Goal: Task Accomplishment & Management: Manage account settings

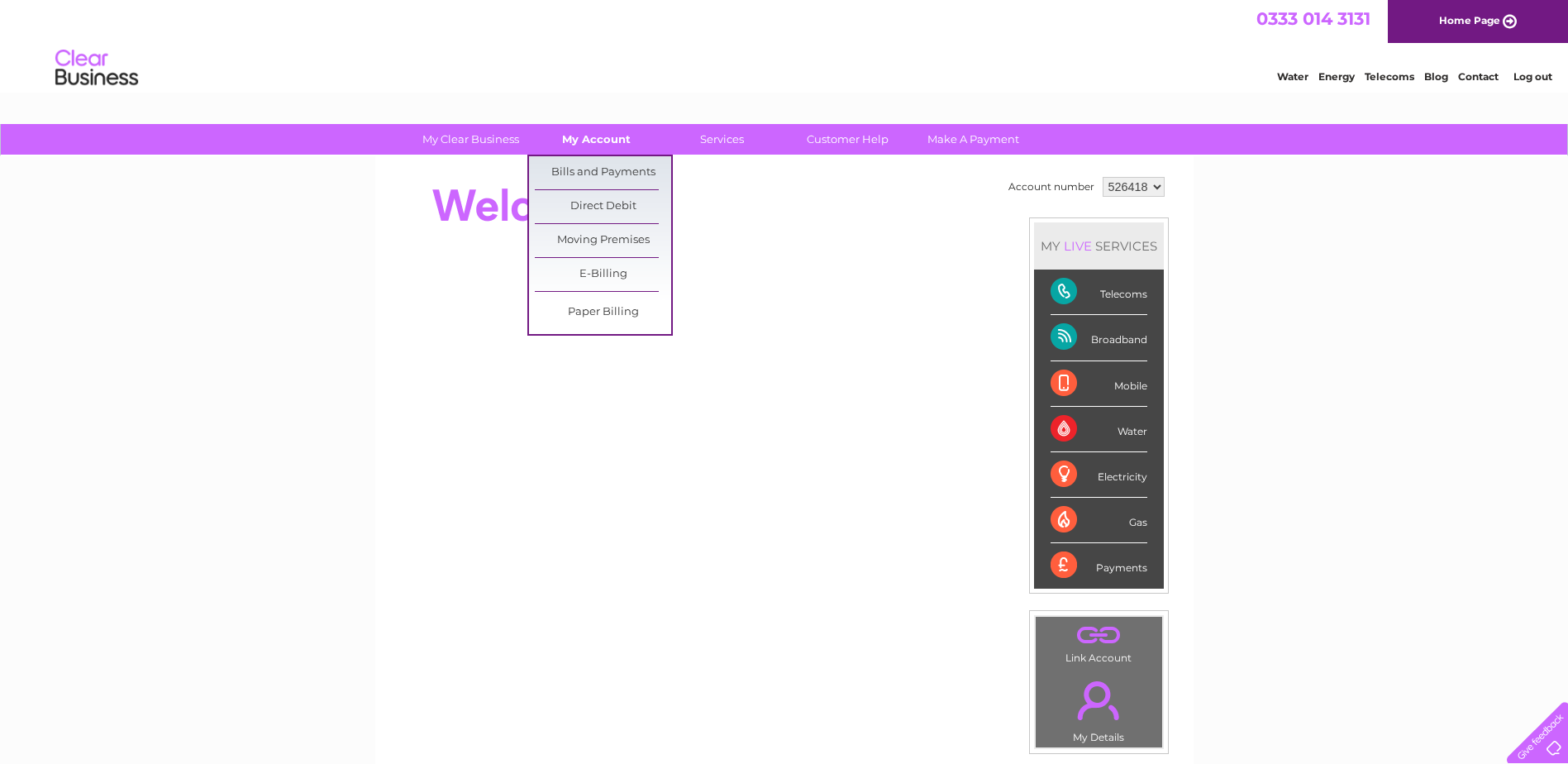
click at [606, 141] on link "My Account" at bounding box center [596, 139] width 136 height 31
click at [604, 175] on link "Bills and Payments" at bounding box center [602, 172] width 136 height 33
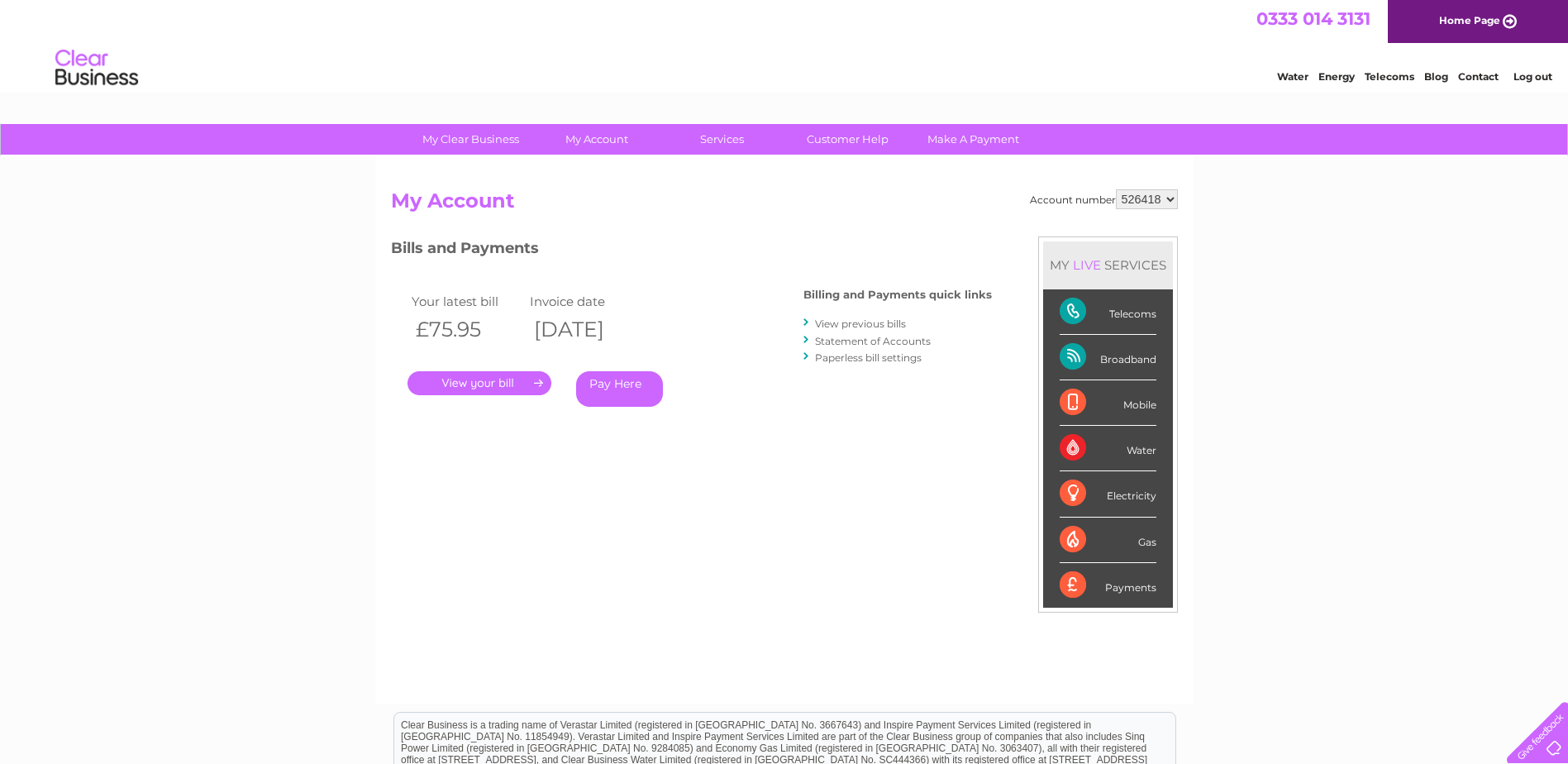
click at [1172, 200] on select "526418 549025" at bounding box center [1147, 200] width 62 height 20
select select "549025"
click at [1116, 190] on select "526418 549025" at bounding box center [1147, 200] width 62 height 20
click at [494, 382] on link "." at bounding box center [479, 383] width 144 height 24
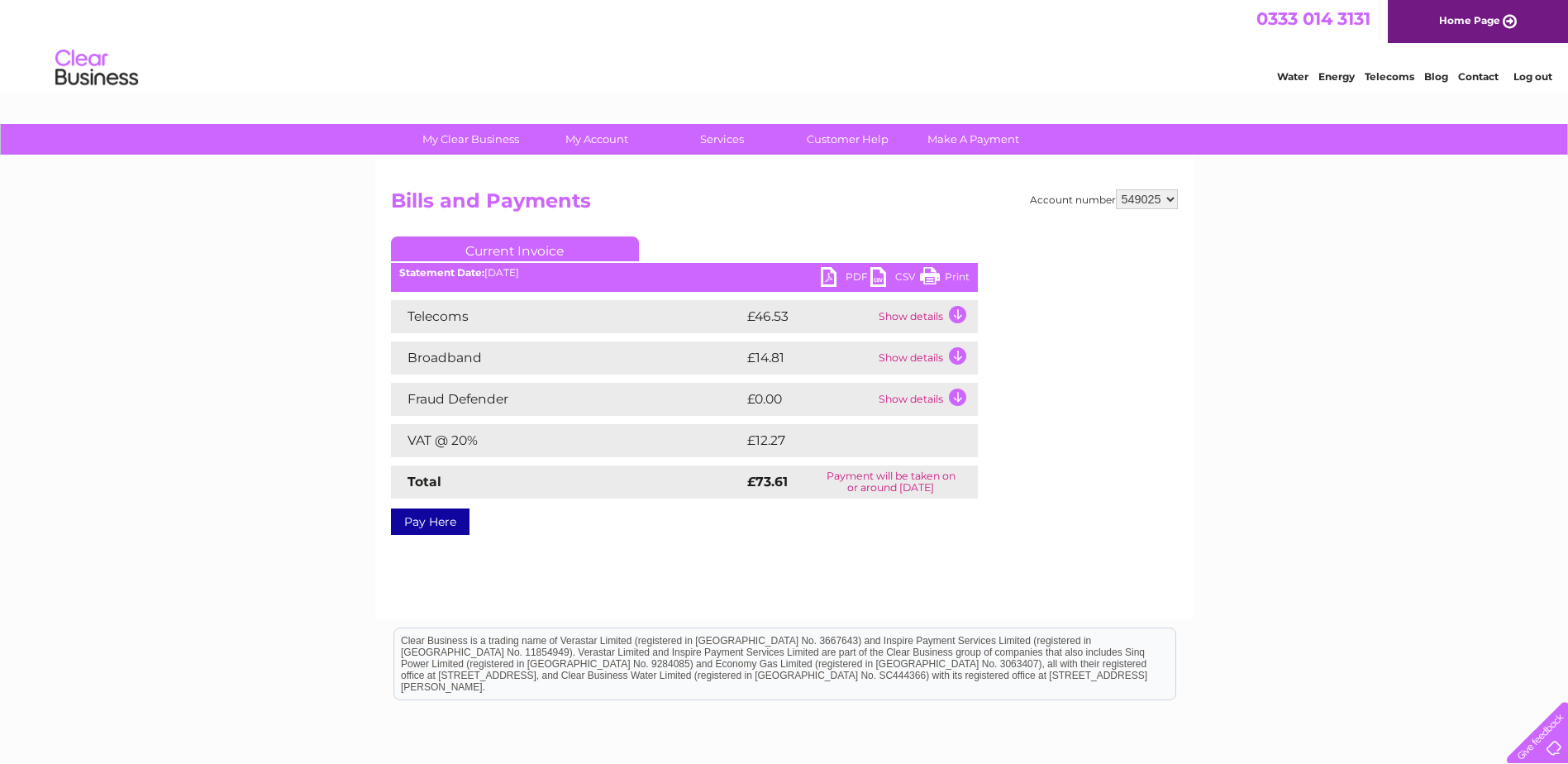
click at [826, 275] on link "PDF" at bounding box center [846, 279] width 50 height 24
click at [1536, 79] on link "Log out" at bounding box center [1532, 76] width 39 height 12
